Goal: Information Seeking & Learning: Learn about a topic

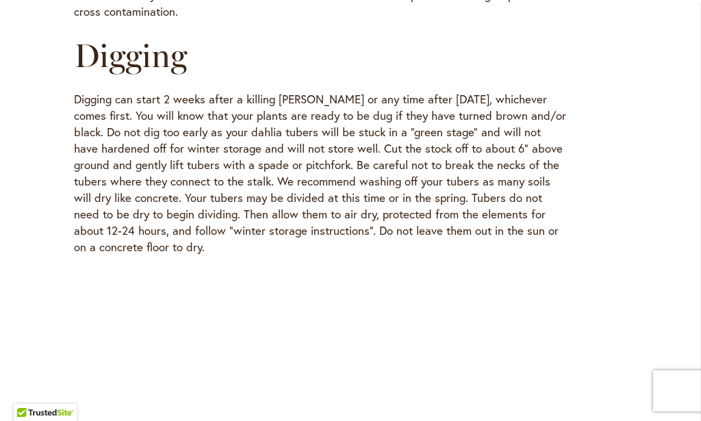
scroll to position [1534, 0]
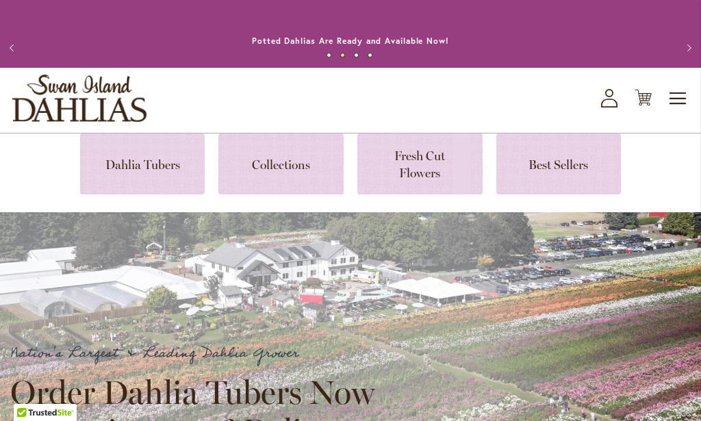
click at [673, 96] on span "Toggle Nav" at bounding box center [678, 98] width 21 height 27
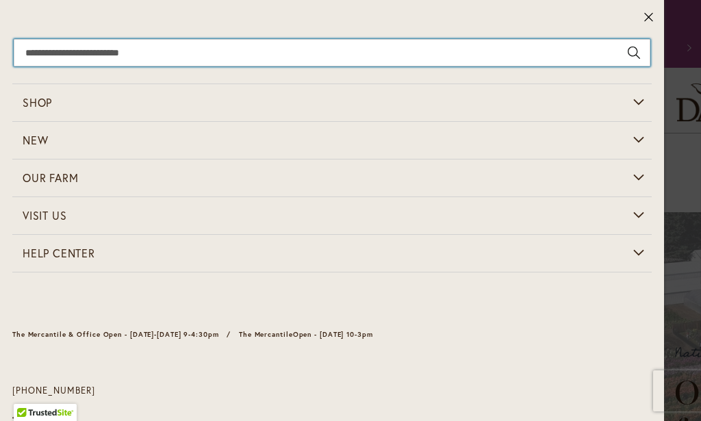
click at [388, 57] on input "Search" at bounding box center [332, 52] width 637 height 27
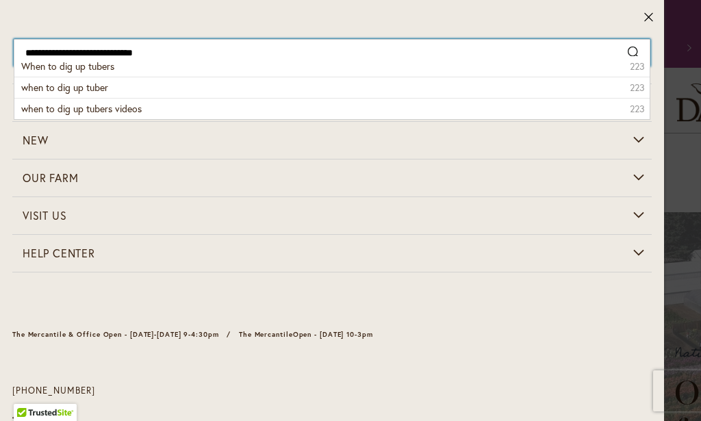
type input "**********"
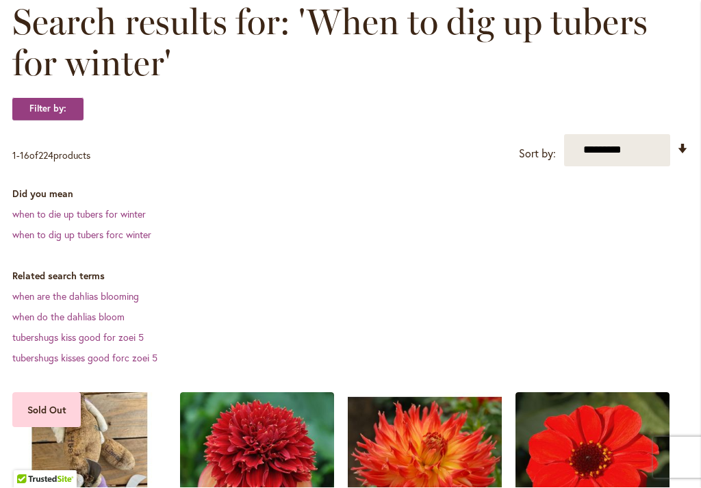
scroll to position [220, 0]
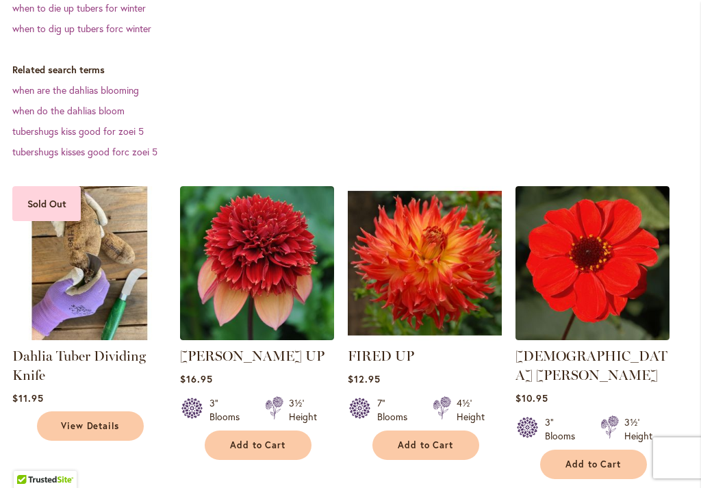
click at [30, 404] on span "$11.95" at bounding box center [27, 398] width 31 height 13
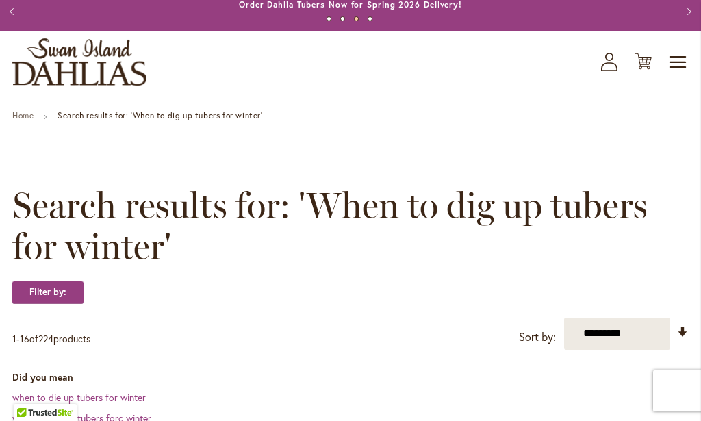
scroll to position [0, 0]
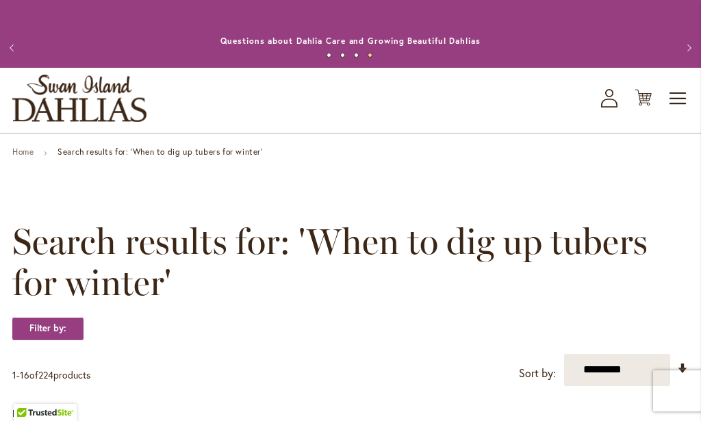
click at [5, 44] on button "Previous" at bounding box center [13, 47] width 27 height 27
click at [3, 45] on button "Previous" at bounding box center [13, 47] width 27 height 27
click at [6, 42] on button "Previous" at bounding box center [13, 47] width 27 height 27
click at [4, 40] on button "Previous" at bounding box center [13, 47] width 27 height 27
click at [97, 159] on ul "Home Search results for: 'When to dig up tubers for winter'" at bounding box center [350, 153] width 676 height 12
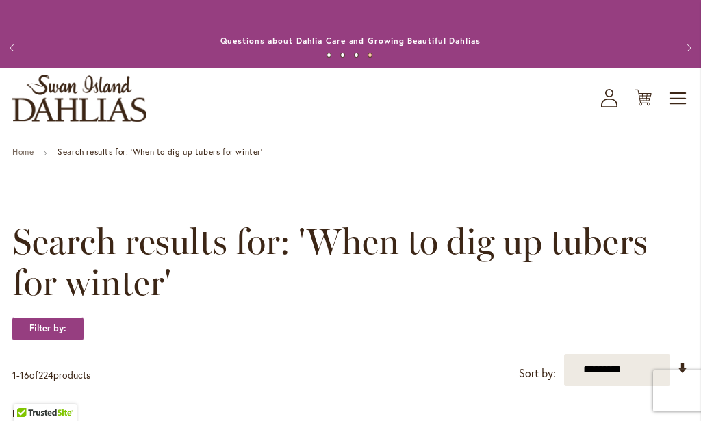
click at [16, 153] on link "Home" at bounding box center [22, 152] width 21 height 10
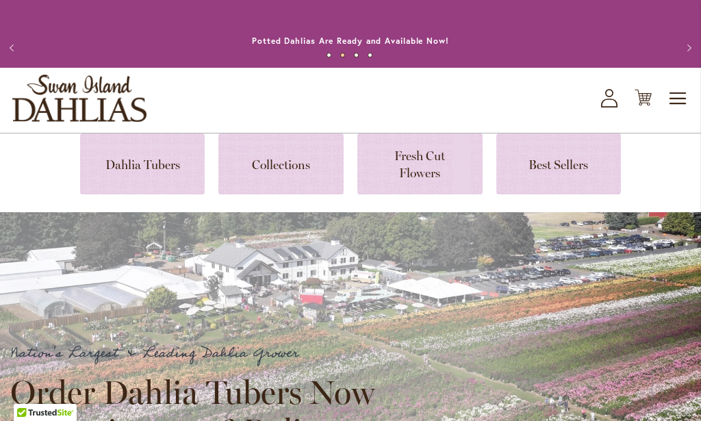
click at [683, 97] on span "Toggle Nav" at bounding box center [678, 98] width 21 height 27
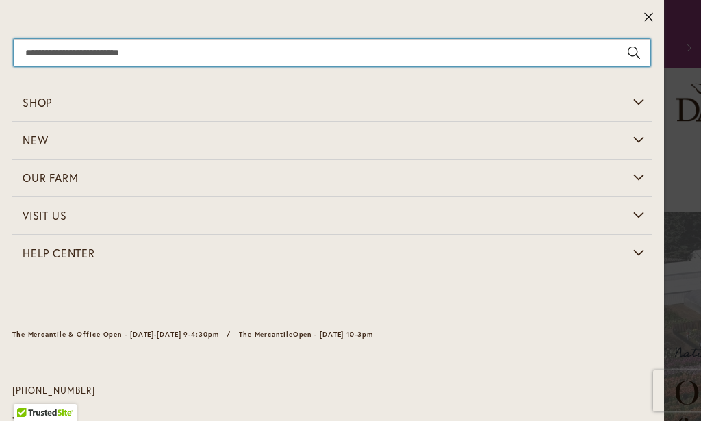
click at [65, 53] on input "Search" at bounding box center [332, 52] width 637 height 27
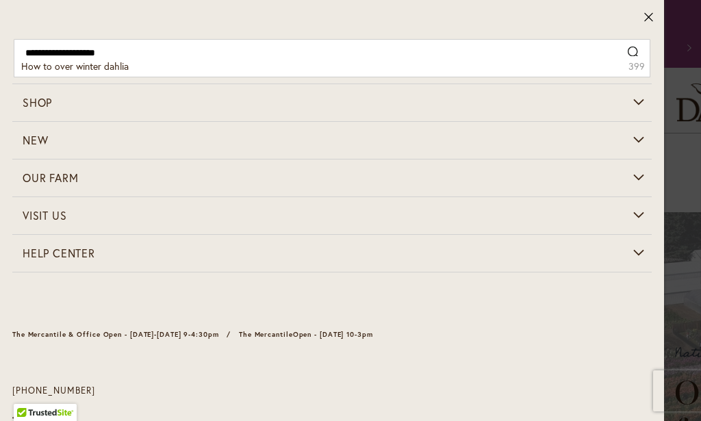
click at [28, 69] on span "How to over winter dahlia" at bounding box center [74, 66] width 107 height 13
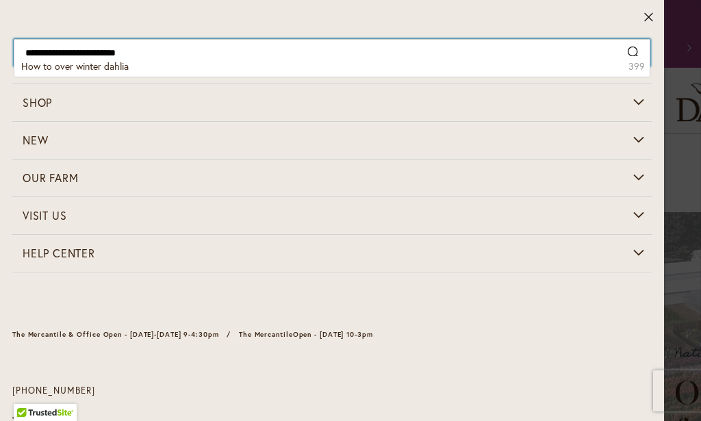
type input "**********"
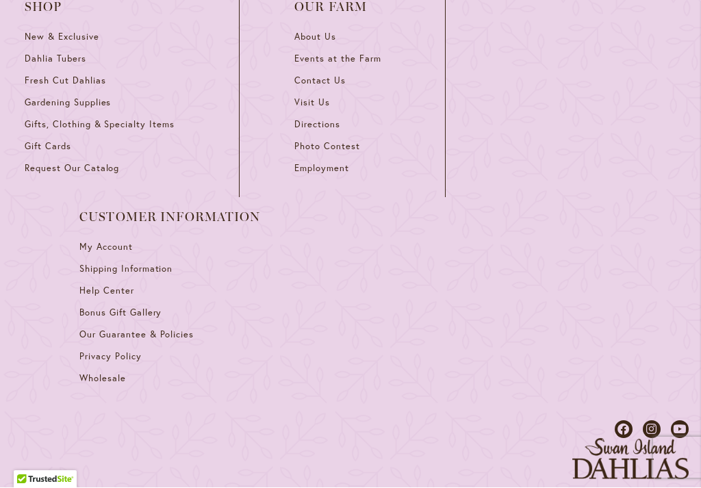
scroll to position [1984, 0]
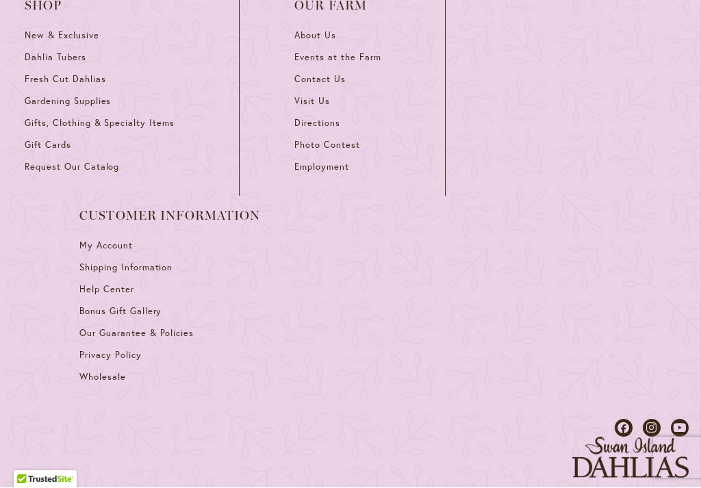
click at [84, 292] on span "Help Center" at bounding box center [106, 290] width 55 height 12
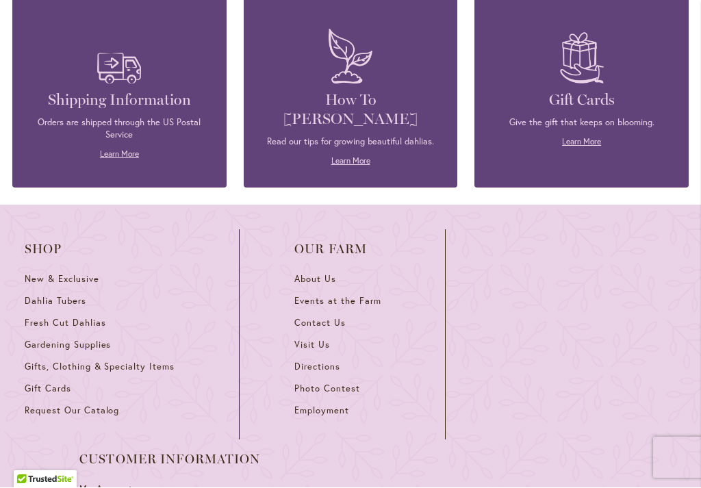
scroll to position [1978, 0]
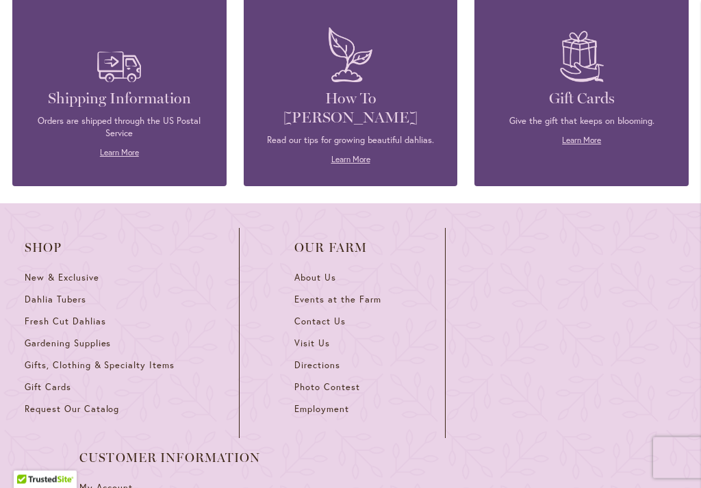
click at [304, 135] on p "Read our tips for growing beautiful dahlias." at bounding box center [350, 141] width 173 height 12
click at [351, 155] on div "How To Grow Dahlias Read our tips for growing beautiful dahlias. Learn More" at bounding box center [351, 79] width 214 height 213
click at [346, 154] on link "Learn More" at bounding box center [350, 159] width 39 height 10
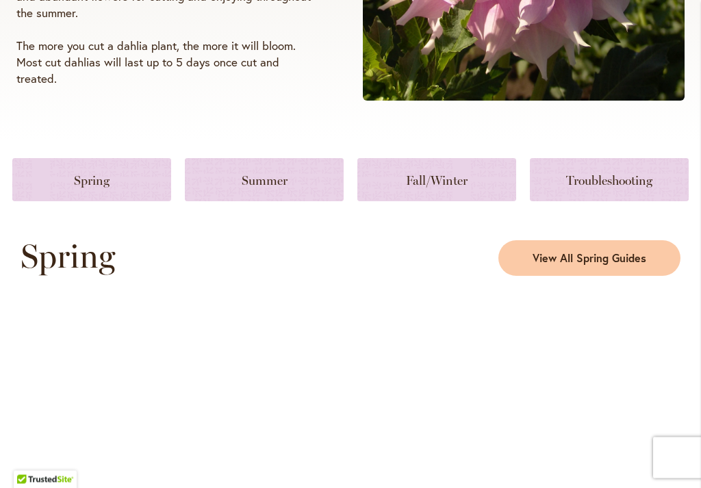
scroll to position [483, 0]
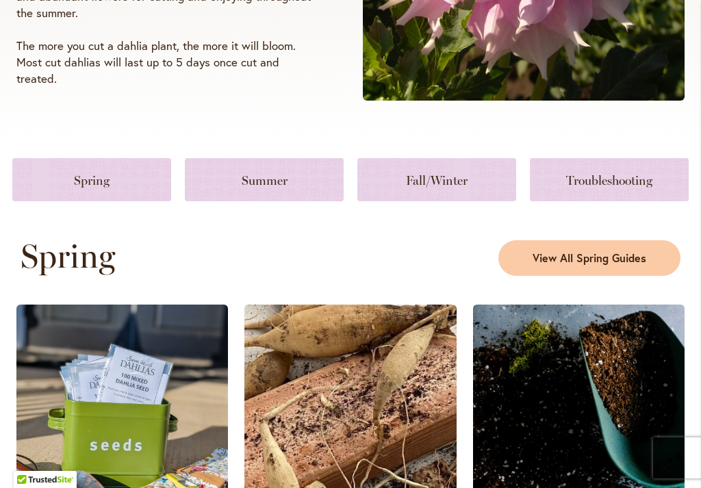
click at [452, 179] on link at bounding box center [436, 179] width 159 height 43
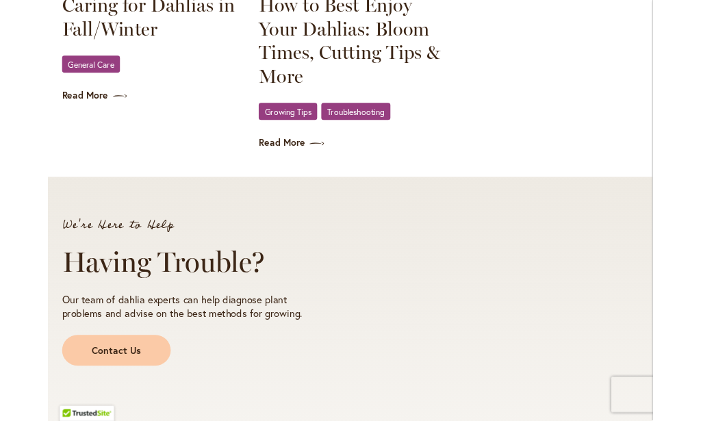
scroll to position [2318, 0]
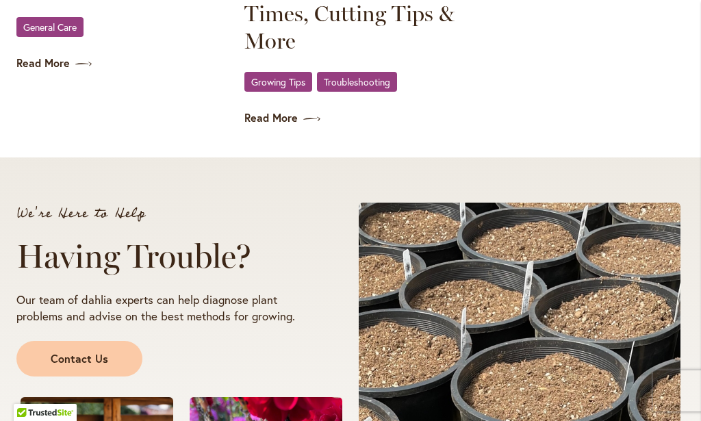
click at [60, 34] on link "General Care" at bounding box center [49, 27] width 67 height 20
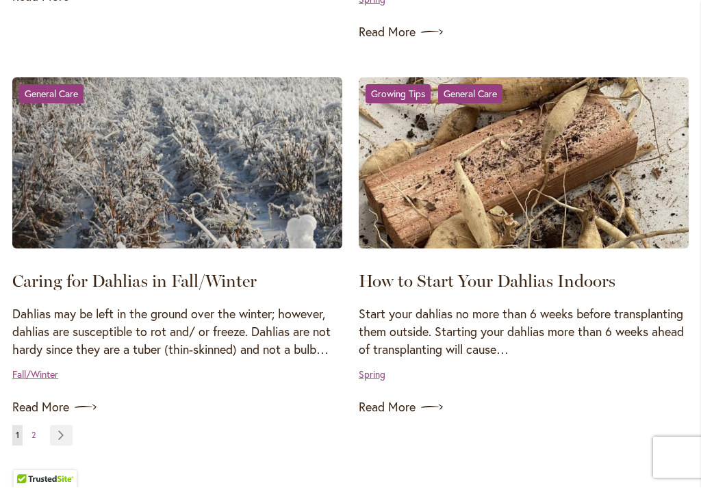
scroll to position [1796, 0]
click at [215, 322] on p "Dahlias may be left in the ground over the winter; however, dahlias are suscept…" at bounding box center [177, 331] width 330 height 53
click at [230, 277] on link "Caring for Dahlias in Fall/Winter" at bounding box center [134, 280] width 244 height 21
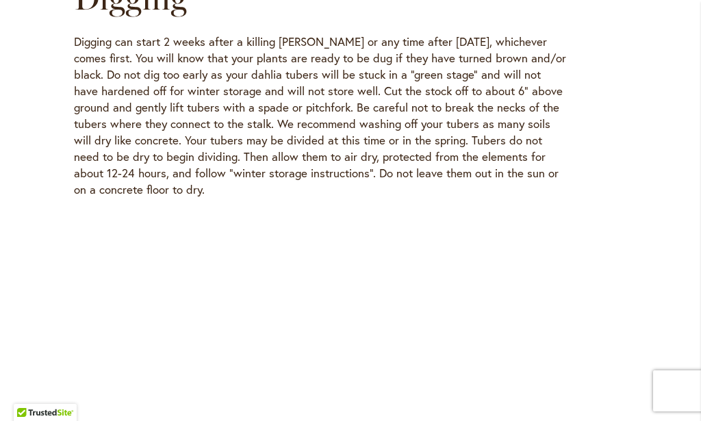
scroll to position [1591, 0]
